Goal: Entertainment & Leisure: Consume media (video, audio)

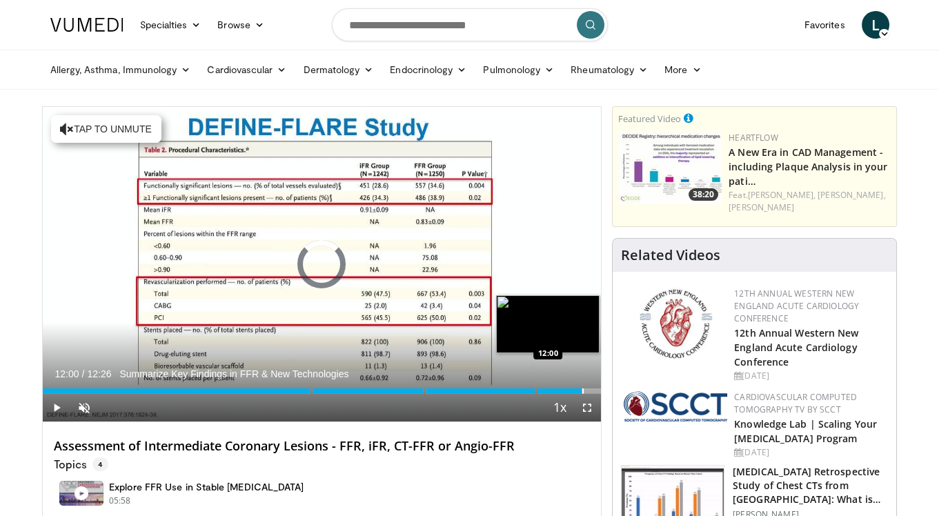
click at [582, 388] on div "Progress Bar" at bounding box center [582, 391] width 1 height 6
click at [580, 388] on div "Progress Bar" at bounding box center [580, 391] width 1 height 6
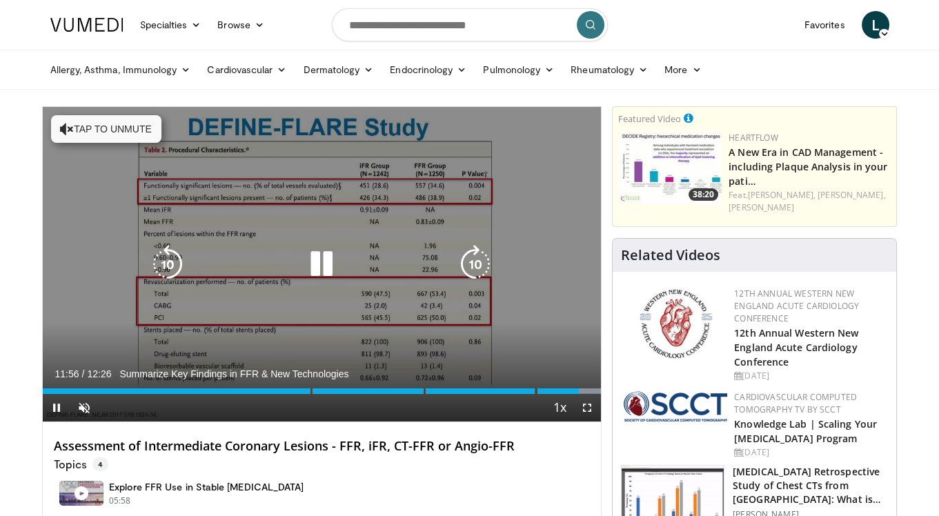
click at [130, 122] on button "Tap to unmute" at bounding box center [106, 129] width 110 height 28
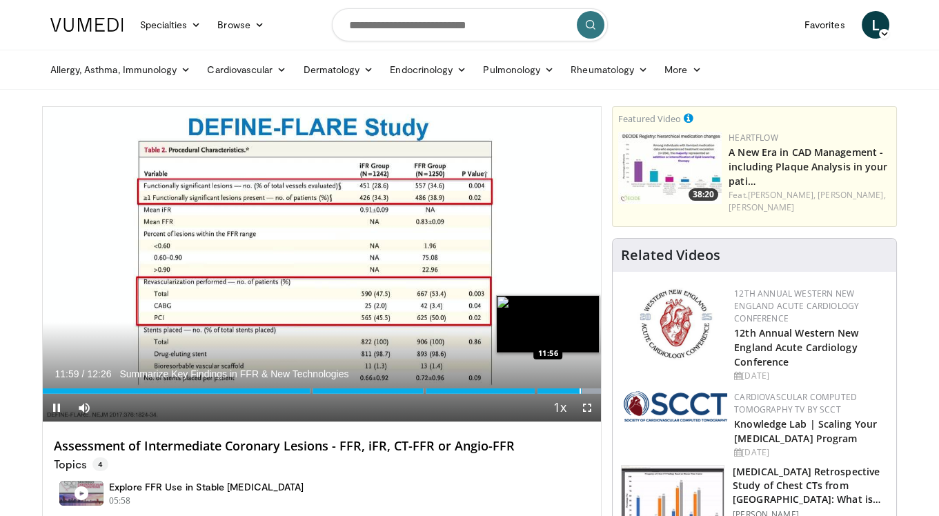
click at [578, 390] on div "12:00" at bounding box center [312, 391] width 539 height 6
click at [569, 388] on div "Loaded : 100.00% 11:58 11:44" at bounding box center [322, 387] width 559 height 13
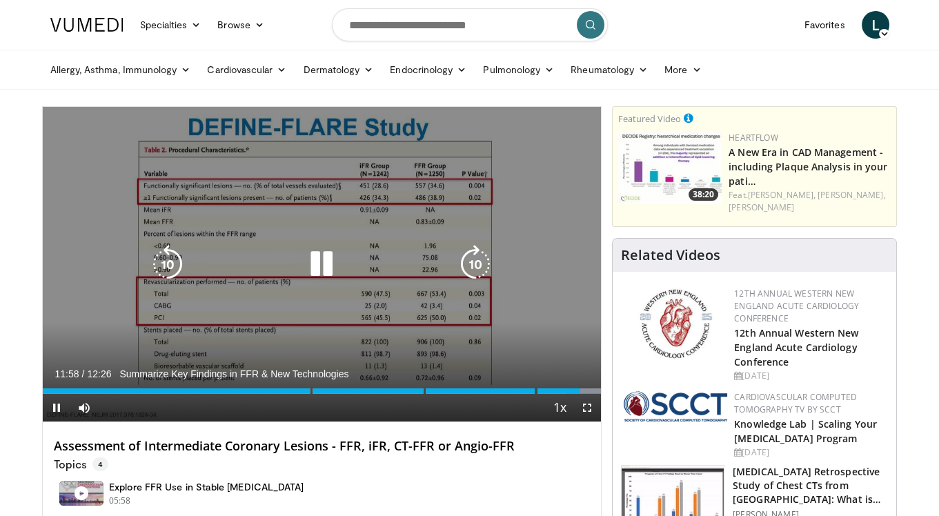
click at [442, 211] on div "10 seconds Tap to unmute" at bounding box center [322, 264] width 559 height 315
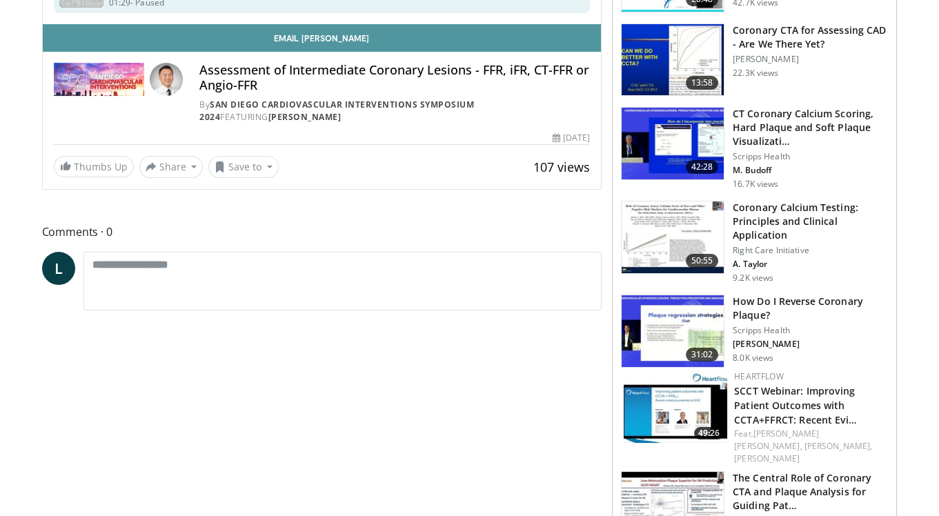
scroll to position [607, 0]
